Goal: Task Accomplishment & Management: Manage account settings

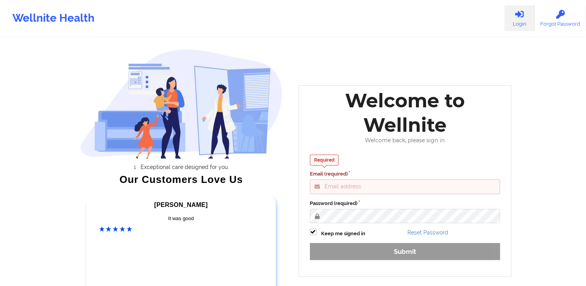
click at [356, 189] on input "Email (required)" at bounding box center [405, 186] width 191 height 15
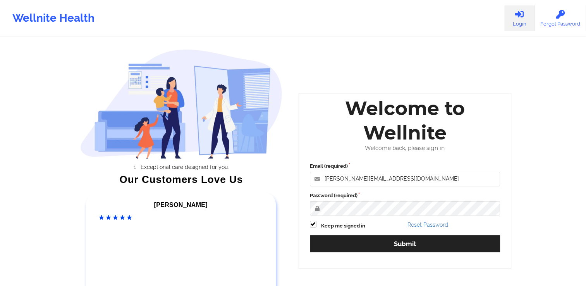
click at [393, 179] on input "[PERSON_NAME][EMAIL_ADDRESS][DOMAIN_NAME]" at bounding box center [405, 179] width 191 height 15
type input "[EMAIL_ADDRESS][DOMAIN_NAME]"
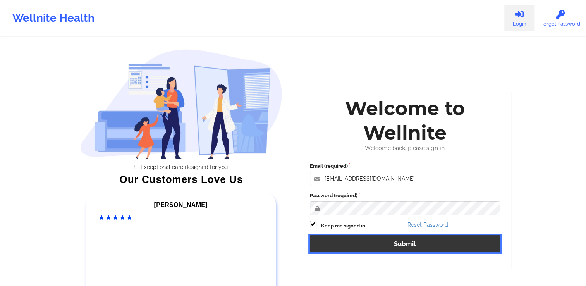
click at [380, 244] on button "Submit" at bounding box center [405, 243] width 191 height 17
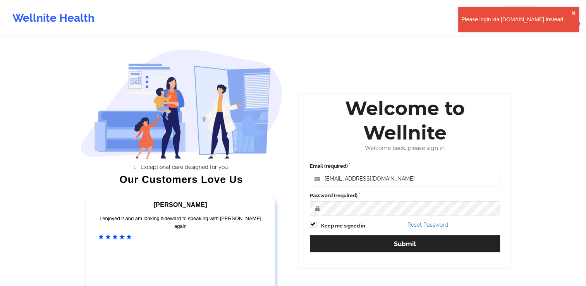
click at [523, 19] on div "Please login via www.wellnite.co instead." at bounding box center [516, 19] width 110 height 8
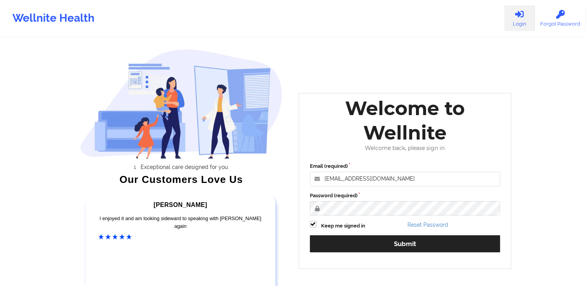
click at [520, 21] on link "Login" at bounding box center [519, 18] width 30 height 26
click at [522, 21] on link "Login" at bounding box center [519, 18] width 30 height 26
click at [521, 21] on link "Login" at bounding box center [519, 18] width 30 height 26
click at [395, 177] on input "dekitest@wellnite.com" at bounding box center [405, 179] width 191 height 15
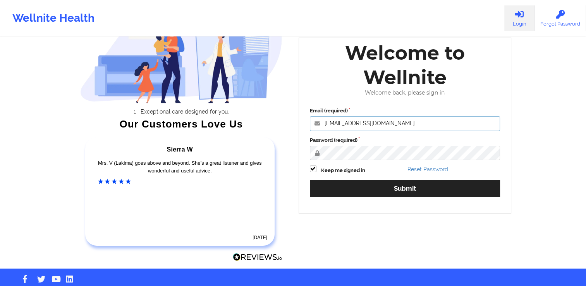
scroll to position [31, 0]
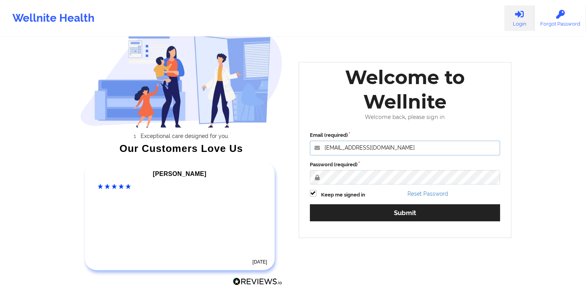
click at [417, 150] on input "dekitest@wellnite.com" at bounding box center [405, 148] width 191 height 15
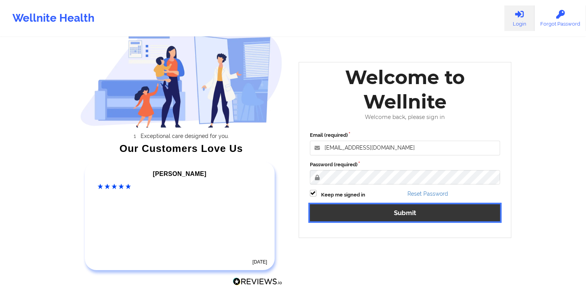
click at [391, 214] on button "Submit" at bounding box center [405, 212] width 191 height 17
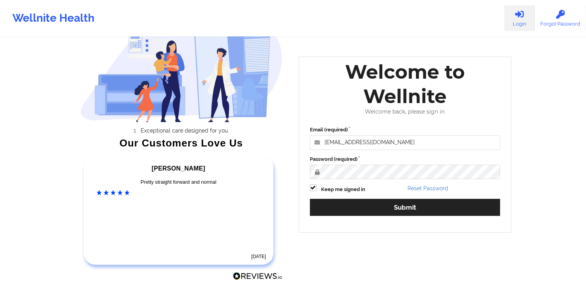
scroll to position [39, 0]
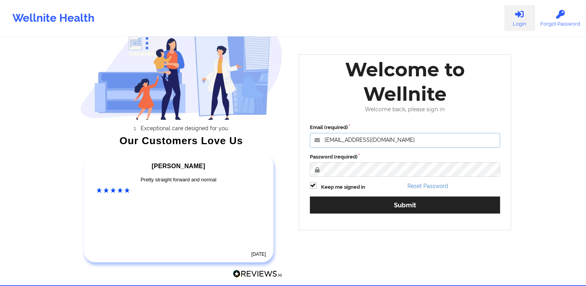
drag, startPoint x: 398, startPoint y: 142, endPoint x: 323, endPoint y: 141, distance: 75.2
click at [321, 141] on input "dekitest@wellnite.com" at bounding box center [405, 140] width 191 height 15
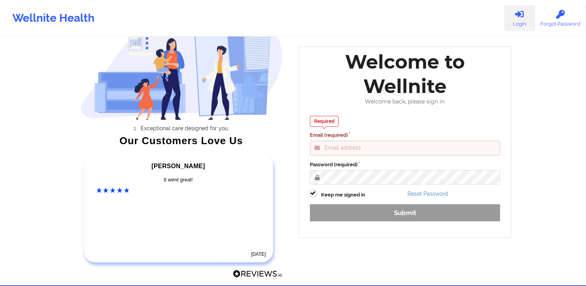
click at [341, 142] on input "Email (required)" at bounding box center [405, 148] width 191 height 15
click at [351, 151] on input "Email (required)" at bounding box center [405, 148] width 191 height 15
type input "a"
type input "sou"
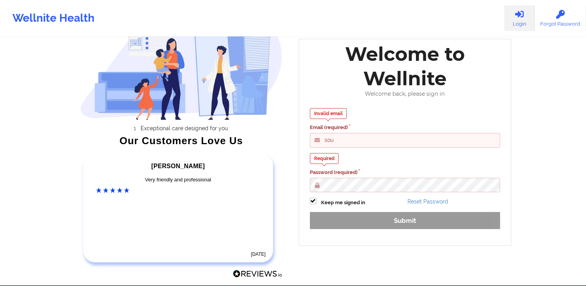
click at [291, 142] on div "Exceptional care designed for you. Our Customers Love Us Alexandra C Amazing! 6…" at bounding box center [181, 142] width 224 height 286
click at [349, 141] on input "sou" at bounding box center [405, 140] width 191 height 15
drag, startPoint x: 349, startPoint y: 141, endPoint x: 314, endPoint y: 142, distance: 35.7
click at [314, 142] on input "sou" at bounding box center [405, 140] width 191 height 15
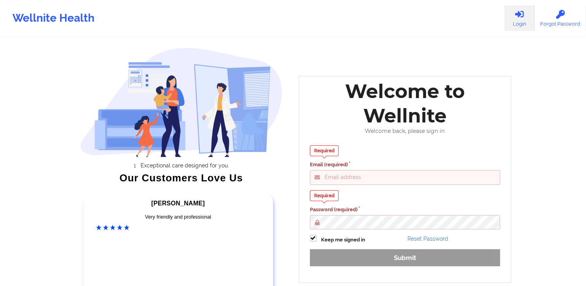
scroll to position [0, 0]
